Goal: Information Seeking & Learning: Learn about a topic

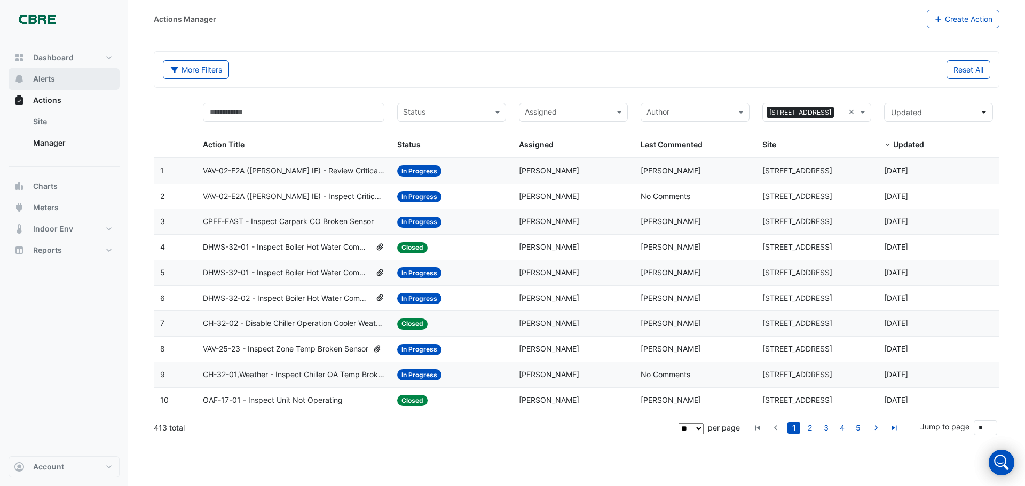
click at [73, 80] on button "Alerts" at bounding box center [64, 78] width 111 height 21
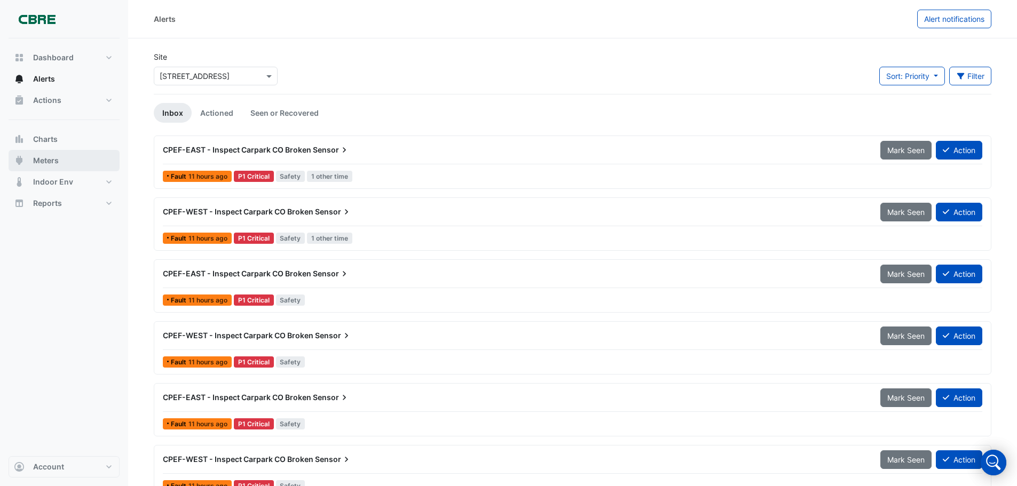
click at [41, 160] on span "Meters" at bounding box center [46, 160] width 26 height 11
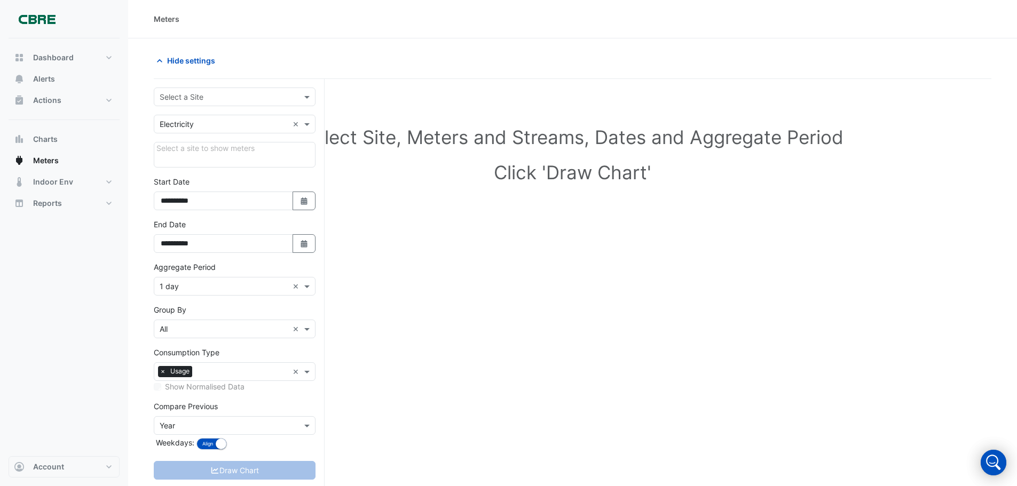
click at [189, 99] on input "text" at bounding box center [224, 97] width 129 height 11
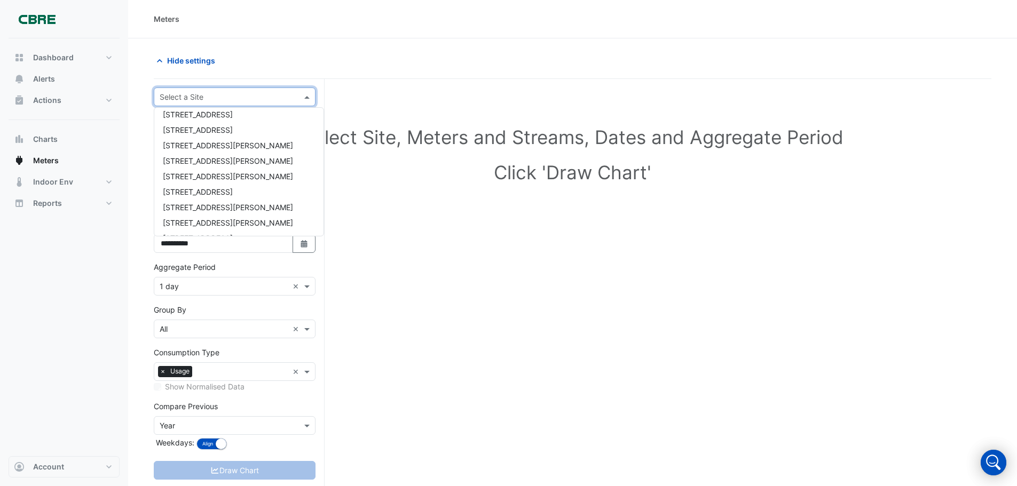
scroll to position [640, 0]
click at [203, 117] on span "[STREET_ADDRESS]" at bounding box center [198, 113] width 70 height 9
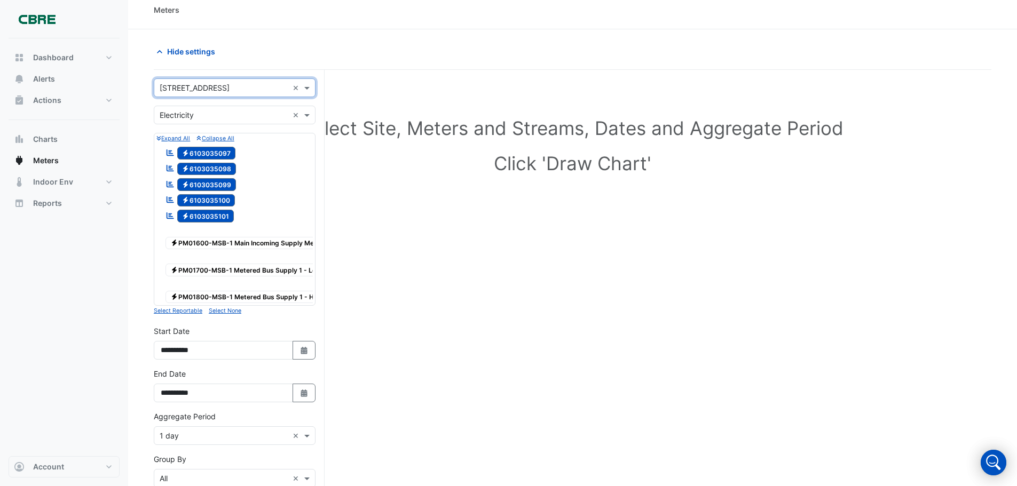
scroll to position [160, 0]
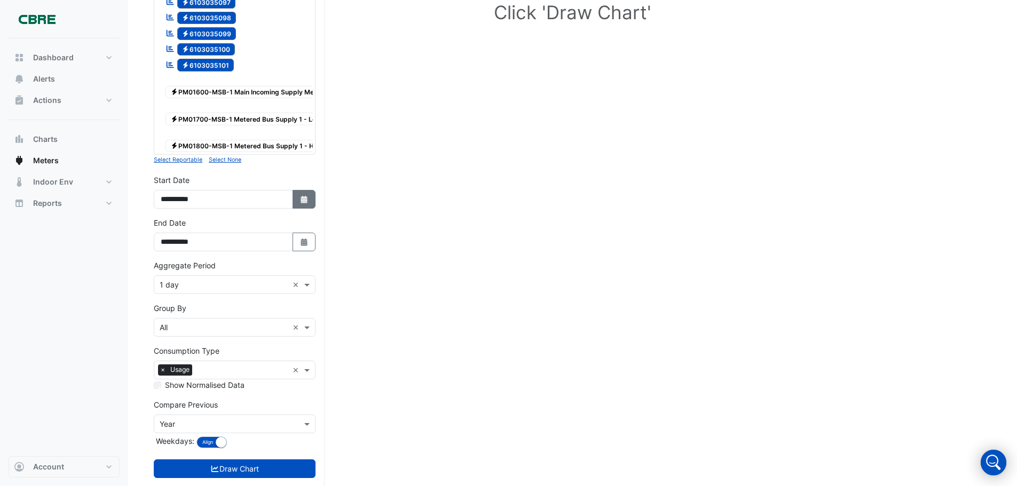
click at [304, 203] on icon "Select Date" at bounding box center [304, 199] width 10 height 7
select select "*"
select select "****"
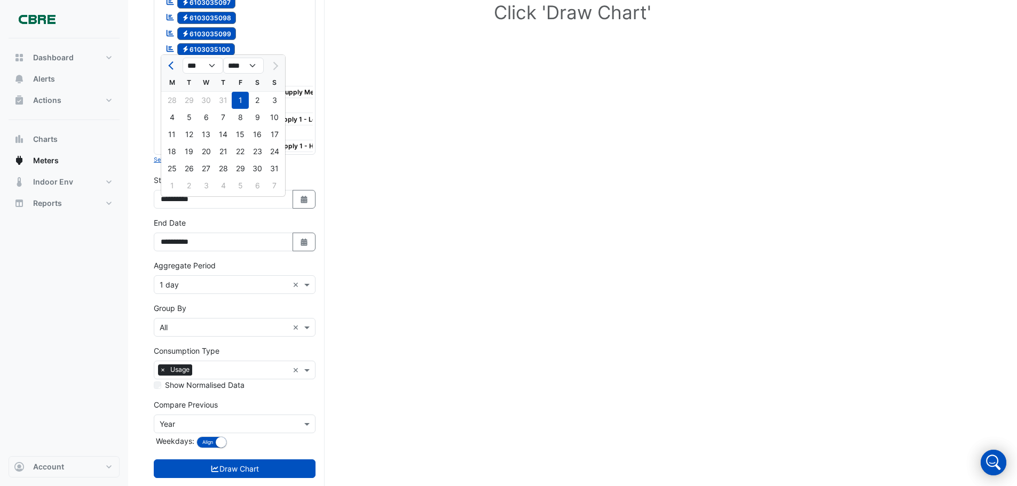
click at [247, 101] on div "1" at bounding box center [240, 100] width 17 height 17
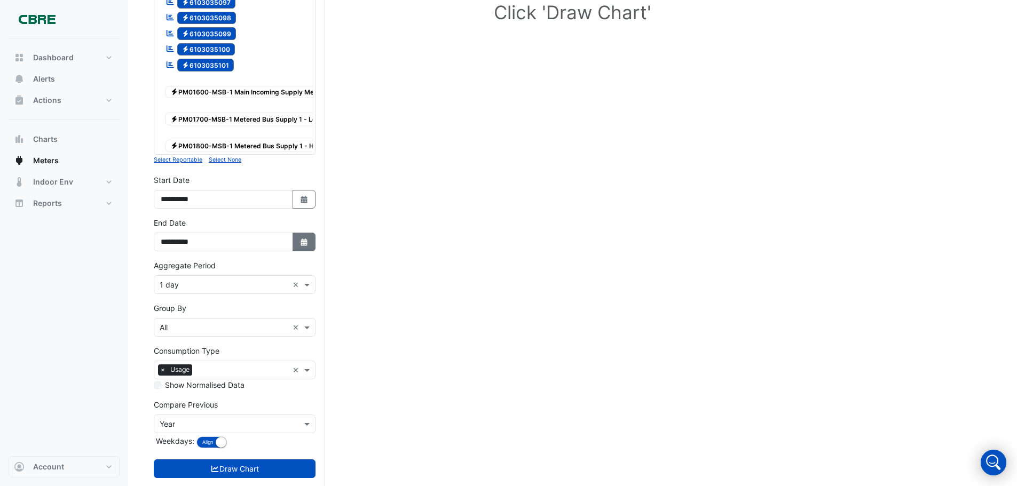
click at [308, 251] on button "Select Date" at bounding box center [303, 242] width 23 height 19
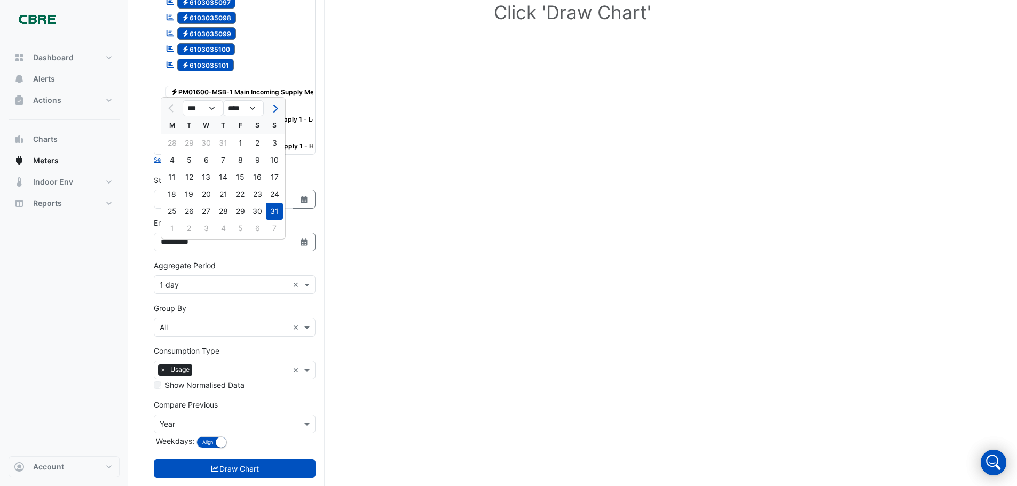
click at [270, 211] on div "31" at bounding box center [274, 211] width 17 height 17
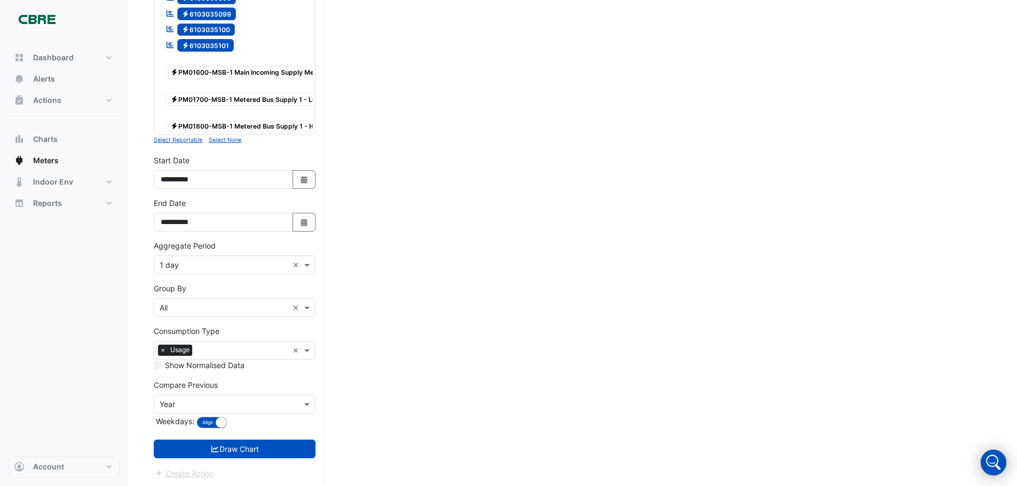
scroll to position [190, 0]
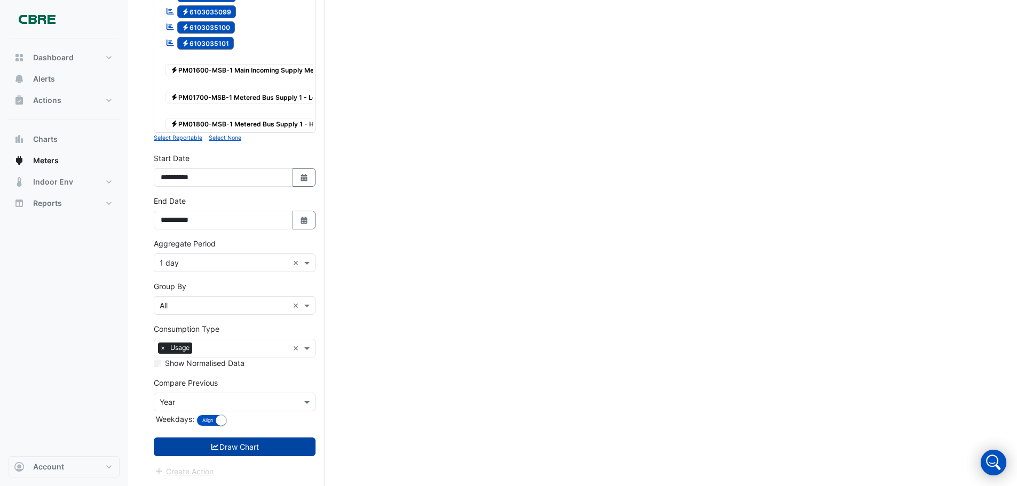
click at [241, 450] on button "Draw Chart" at bounding box center [235, 447] width 162 height 19
